Goal: Transaction & Acquisition: Purchase product/service

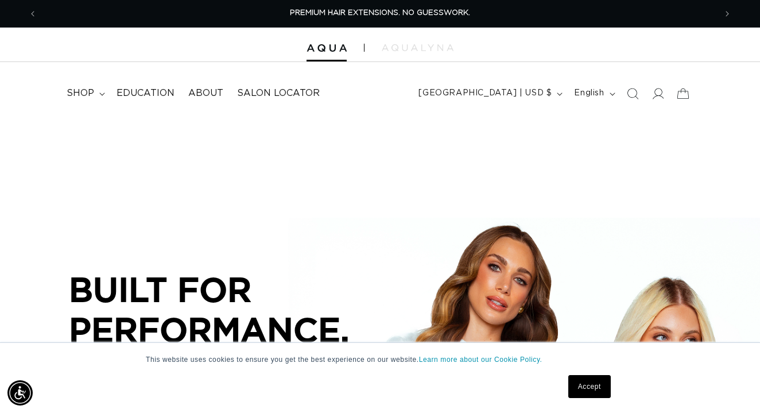
click at [593, 388] on link "Accept" at bounding box center [590, 386] width 42 height 23
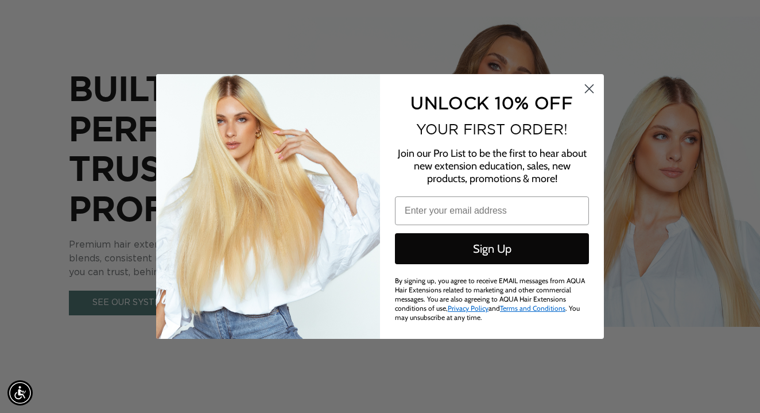
click at [595, 85] on circle "Close dialog" at bounding box center [589, 88] width 19 height 19
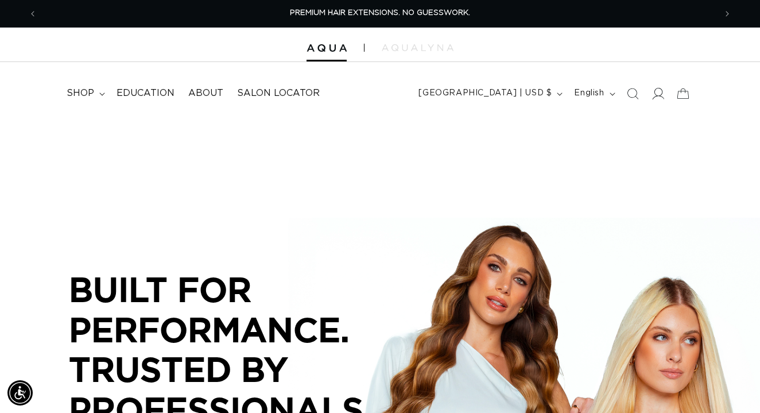
click at [656, 93] on icon at bounding box center [658, 93] width 12 height 12
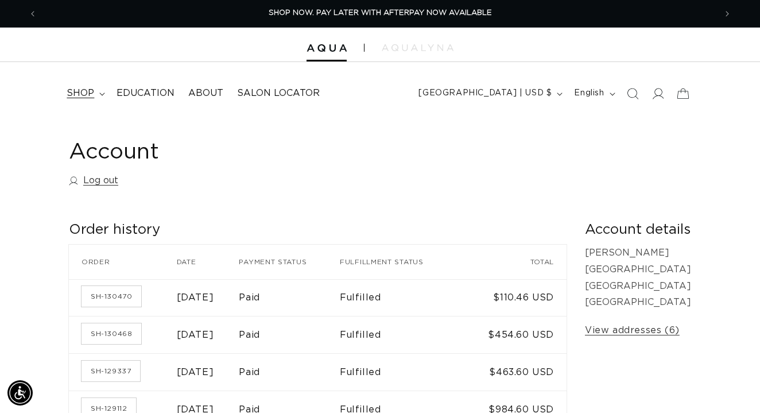
click at [100, 91] on summary "shop" at bounding box center [85, 93] width 50 height 26
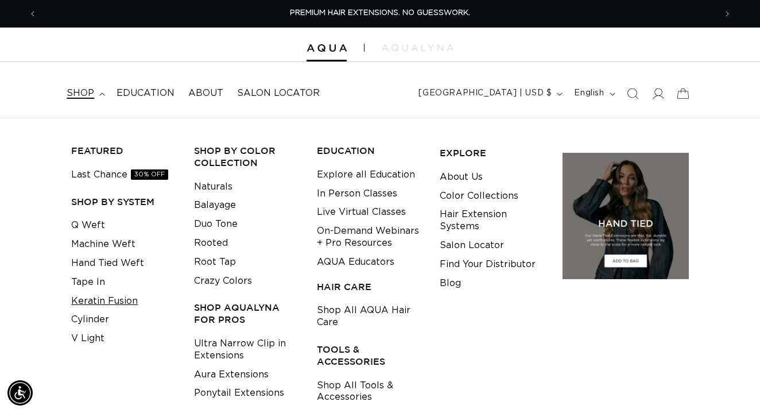
click at [95, 294] on link "Keratin Fusion" at bounding box center [104, 301] width 67 height 19
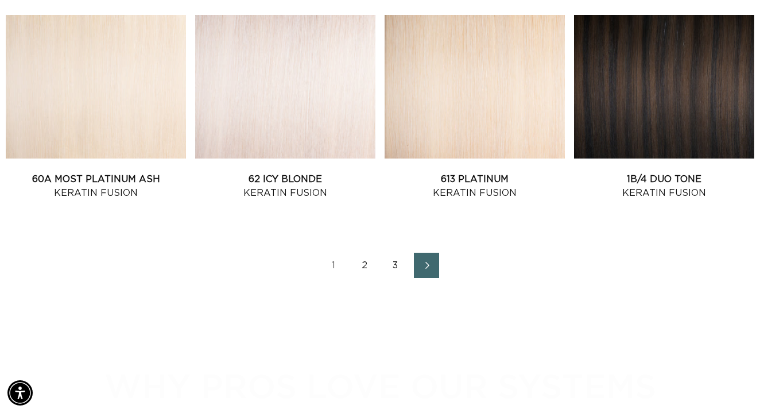
scroll to position [1335, 1]
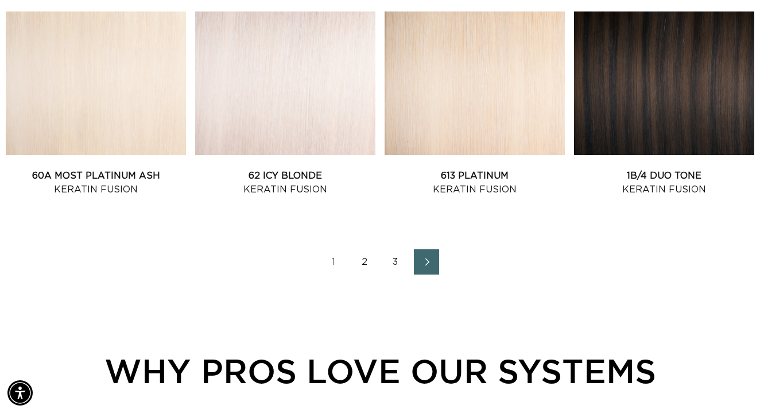
click at [431, 266] on icon "Next page" at bounding box center [427, 262] width 15 height 8
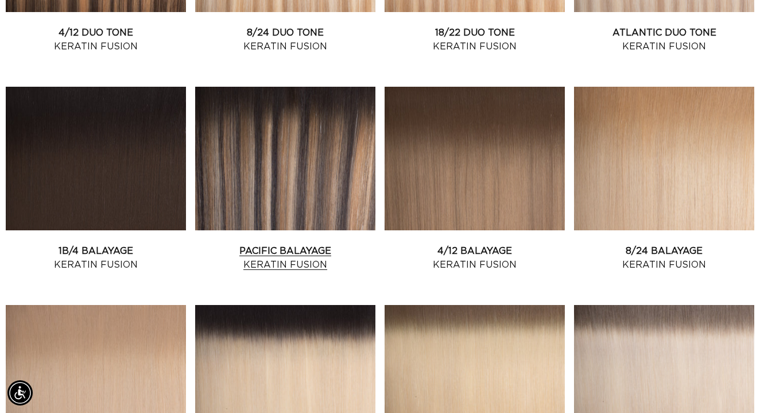
scroll to position [607, 0]
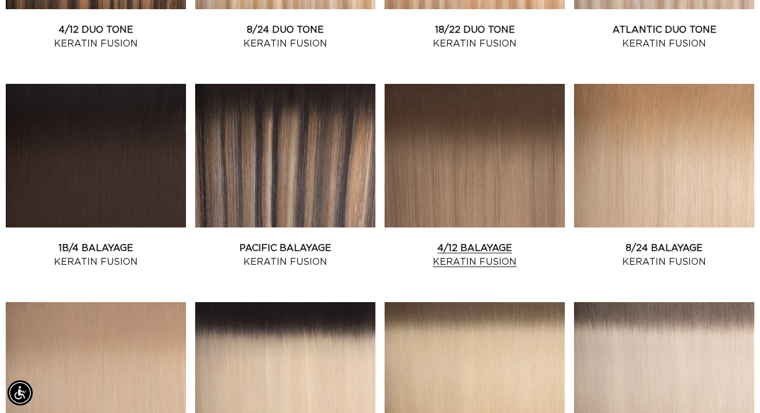
click at [480, 241] on link "4/12 Balayage Keratin Fusion" at bounding box center [475, 255] width 180 height 28
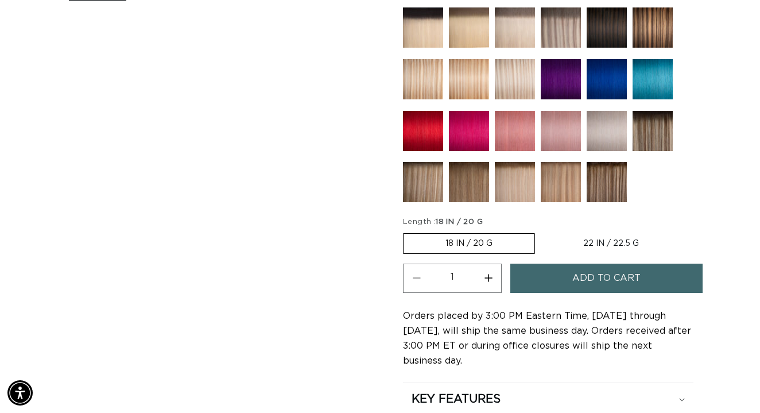
scroll to position [568, 0]
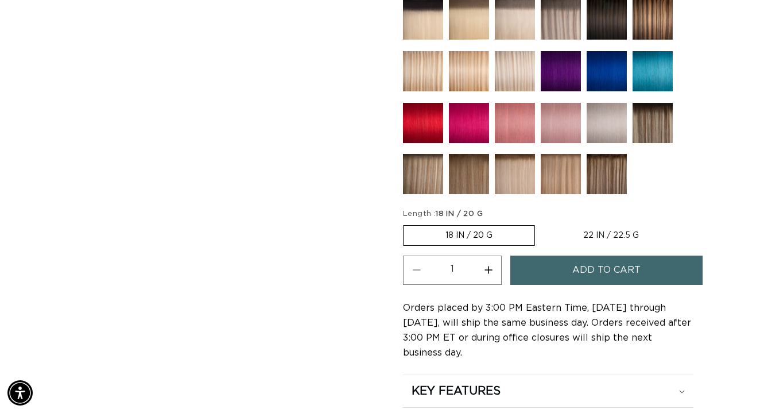
click at [447, 236] on label "18 IN / 20 G Variant sold out or unavailable" at bounding box center [469, 235] width 132 height 21
click at [407, 223] on input "18 IN / 20 G Variant sold out or unavailable" at bounding box center [406, 223] width 1 height 1
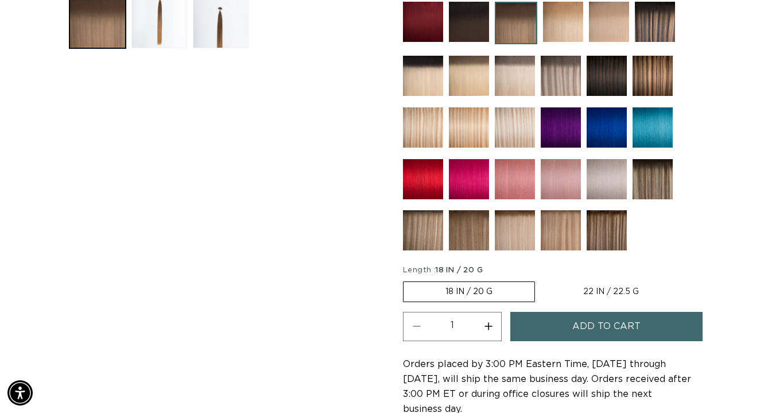
scroll to position [515, 0]
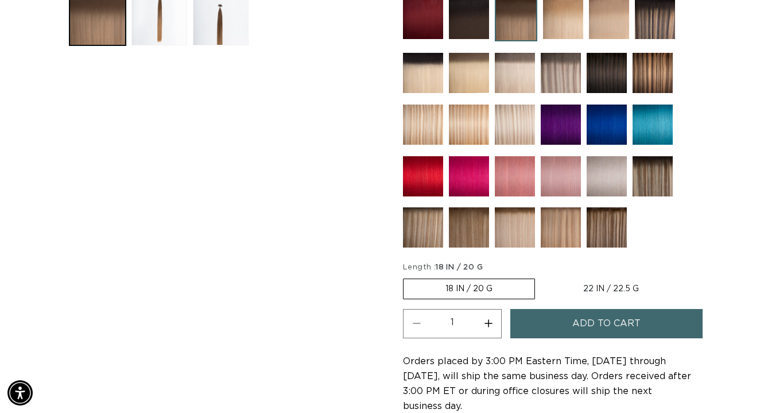
click at [554, 332] on button "Add to cart" at bounding box center [607, 323] width 193 height 29
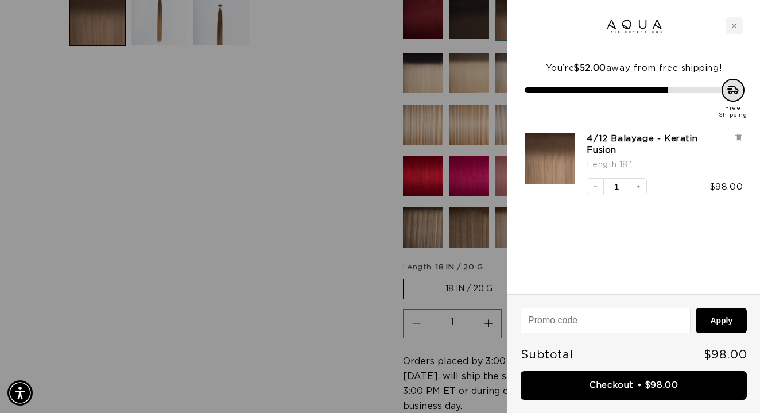
scroll to position [0, 0]
click at [368, 243] on div at bounding box center [380, 206] width 760 height 413
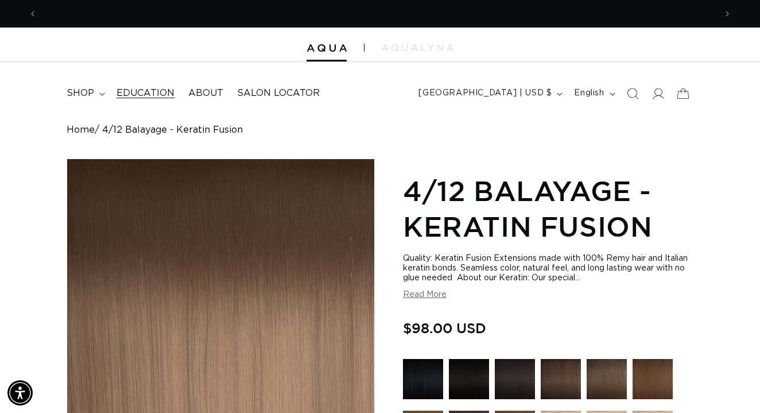
scroll to position [0, 679]
click at [105, 92] on icon at bounding box center [102, 93] width 6 height 3
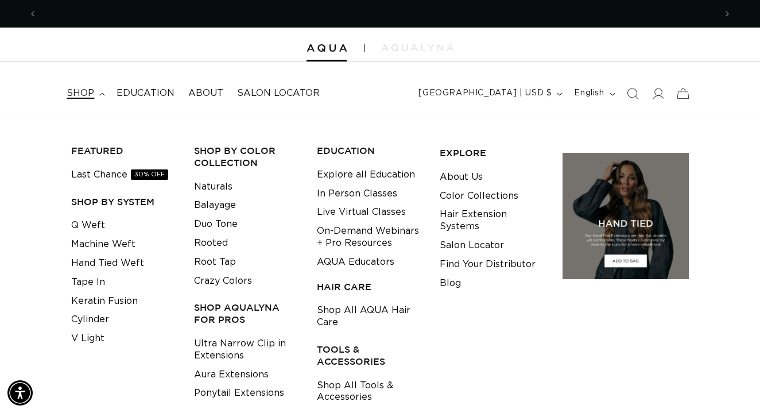
scroll to position [0, 0]
click at [341, 377] on link "Shop All Tools & Accessories" at bounding box center [369, 391] width 105 height 31
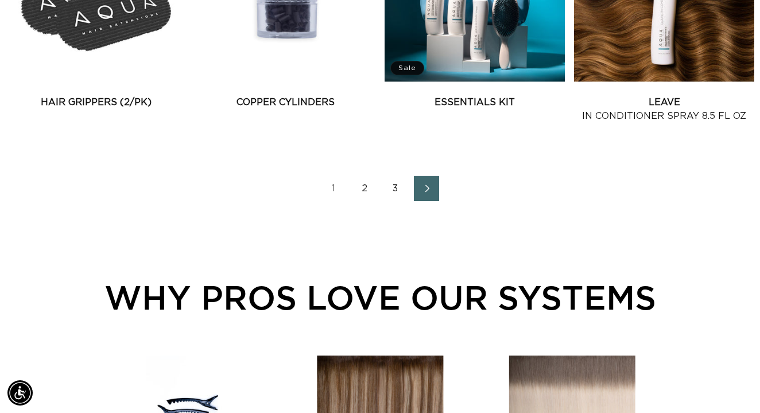
scroll to position [0, 1358]
click at [429, 195] on span "Next page" at bounding box center [426, 188] width 7 height 14
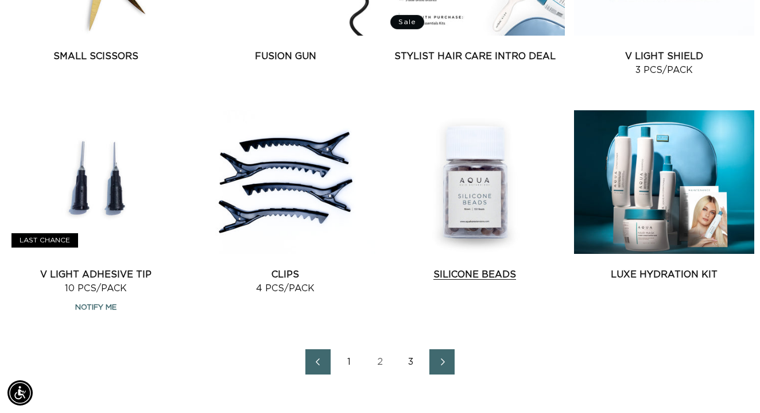
scroll to position [1302, 1]
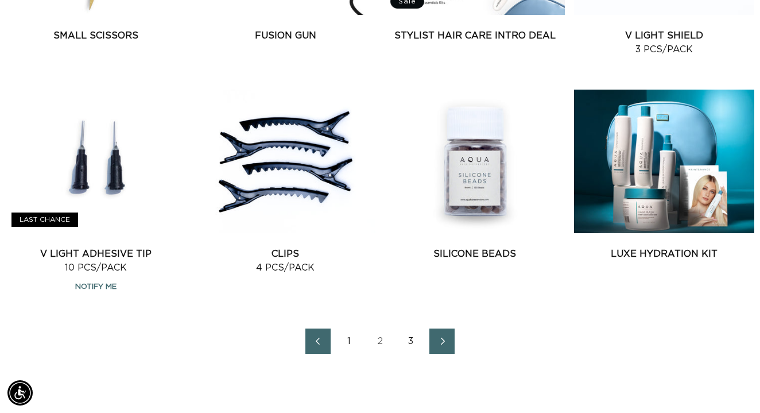
click at [440, 345] on icon "Next page" at bounding box center [442, 341] width 15 height 8
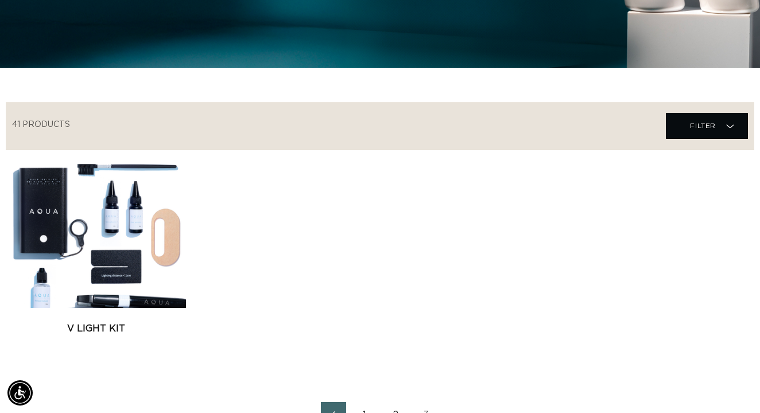
scroll to position [570, 0]
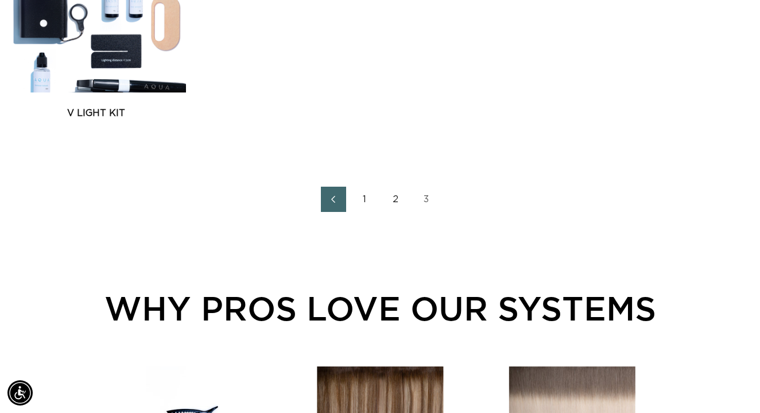
click at [361, 212] on link "1" at bounding box center [364, 199] width 25 height 25
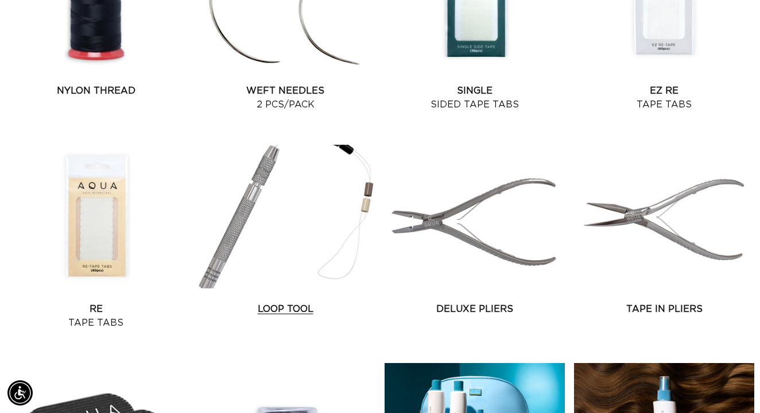
scroll to position [0, 679]
click at [258, 302] on link "Loop Tool" at bounding box center [285, 309] width 180 height 14
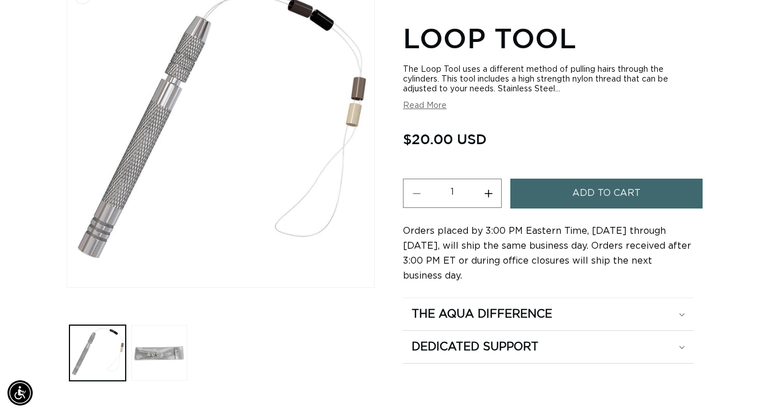
scroll to position [0, 1358]
click at [490, 191] on button "Increase quantity for Loop Tool" at bounding box center [488, 193] width 26 height 29
type input "2"
click at [548, 188] on button "Add to cart" at bounding box center [607, 193] width 193 height 29
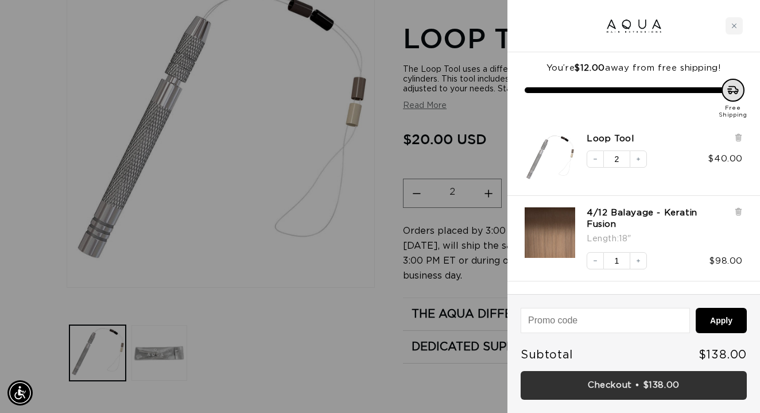
click at [644, 390] on link "Checkout • $138.00" at bounding box center [634, 385] width 226 height 29
